Goal: Navigation & Orientation: Find specific page/section

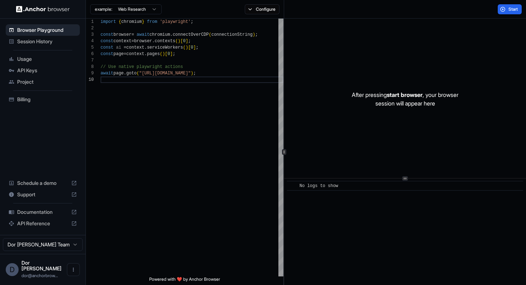
scroll to position [58, 0]
click at [29, 43] on span "Session History" at bounding box center [47, 41] width 60 height 7
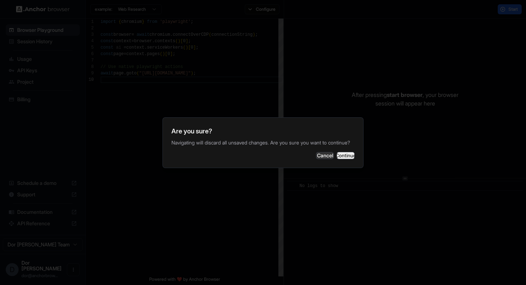
click at [342, 152] on button "Continue" at bounding box center [346, 155] width 18 height 7
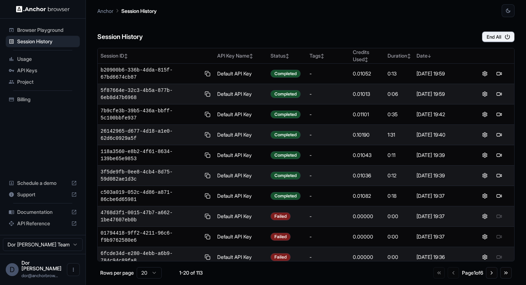
click at [347, 38] on div "Session History End All" at bounding box center [305, 29] width 417 height 25
click at [325, 21] on div "Session History End All" at bounding box center [305, 29] width 417 height 25
click at [300, 18] on div "Session History End All" at bounding box center [305, 29] width 417 height 25
click at [372, 15] on div "Anchor Session History" at bounding box center [305, 8] width 417 height 17
